Goal: Navigation & Orientation: Go to known website

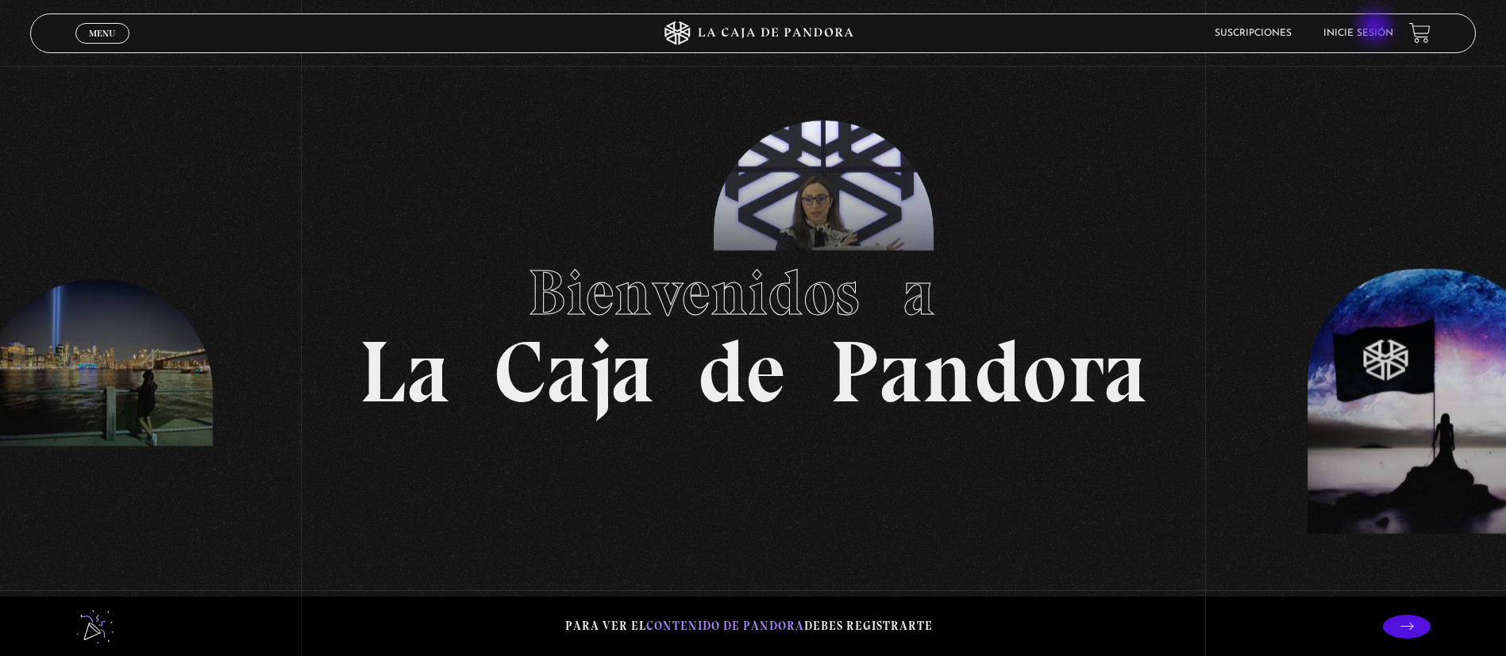
click at [1376, 29] on link "Inicie sesión" at bounding box center [1358, 34] width 70 height 10
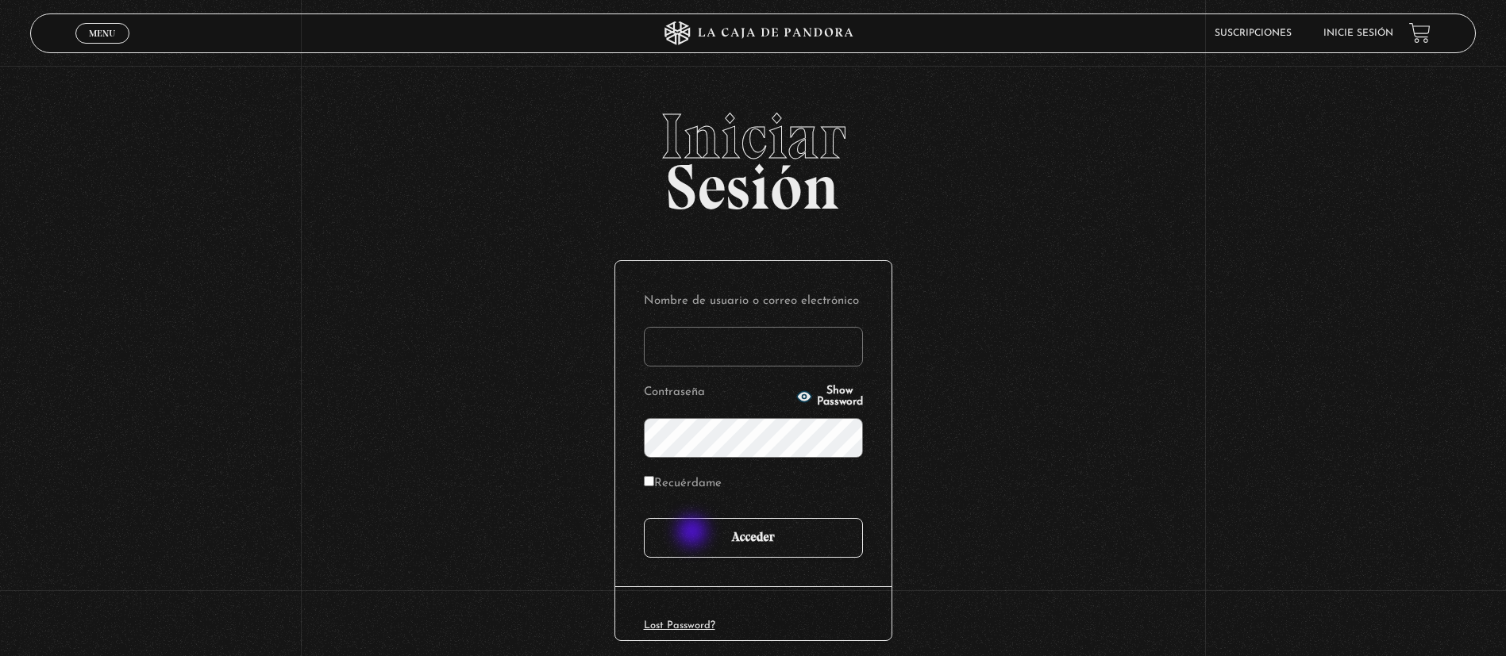
type input "[EMAIL_ADDRESS][DOMAIN_NAME]"
click at [694, 533] on input "Acceder" at bounding box center [753, 538] width 219 height 40
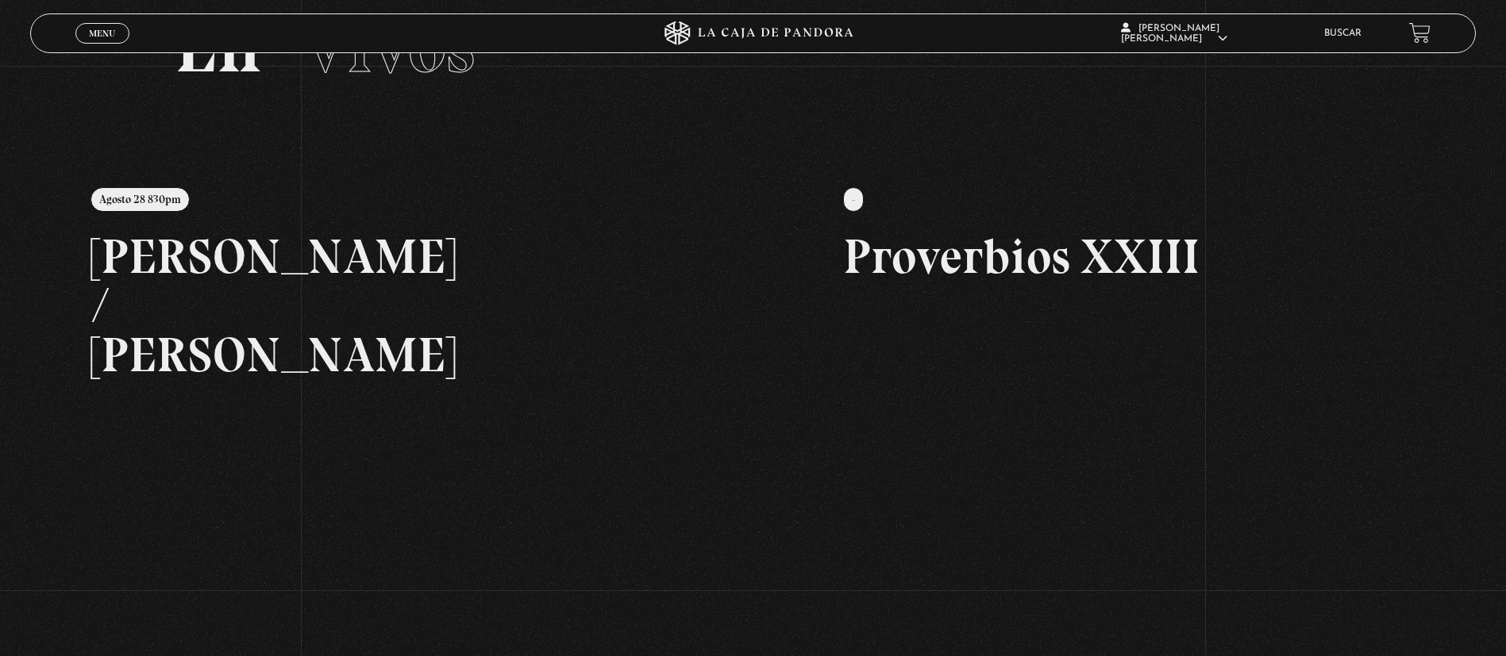
scroll to position [119, 0]
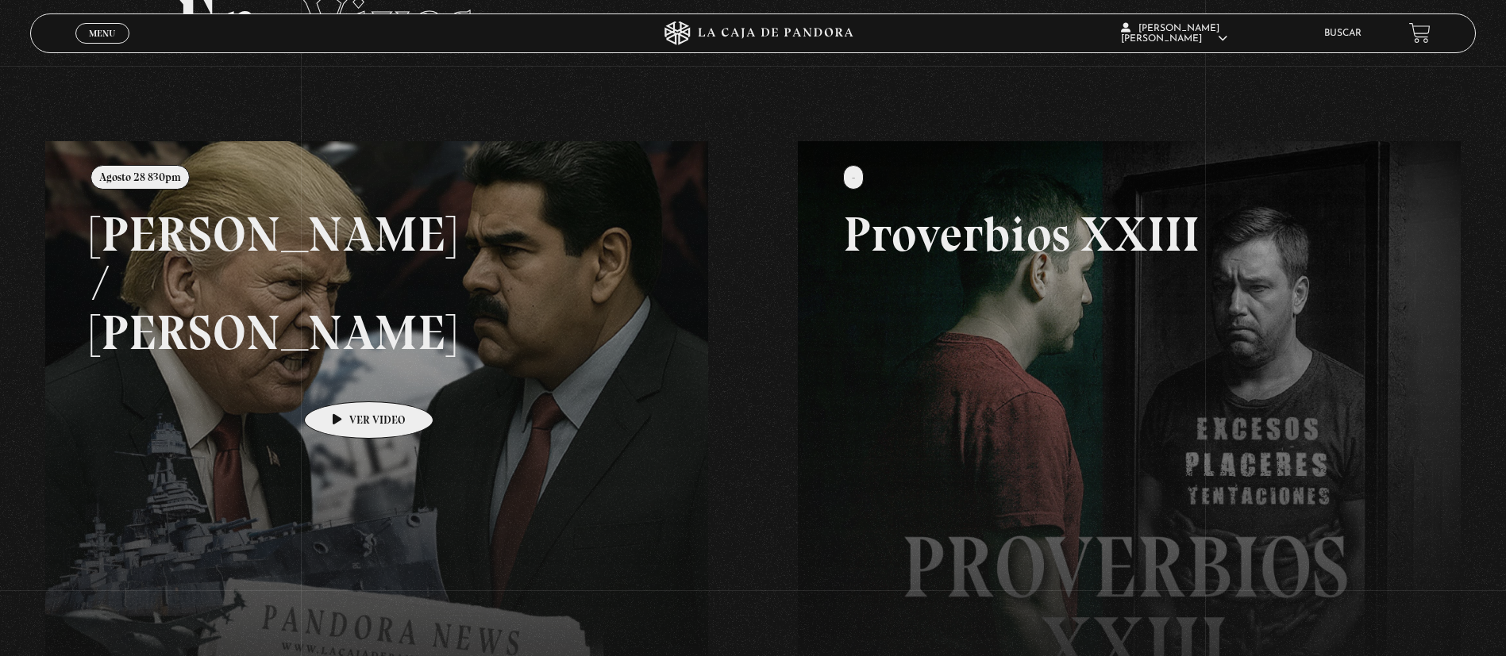
click at [344, 378] on link at bounding box center [798, 469] width 1506 height 656
